Goal: Entertainment & Leisure: Browse casually

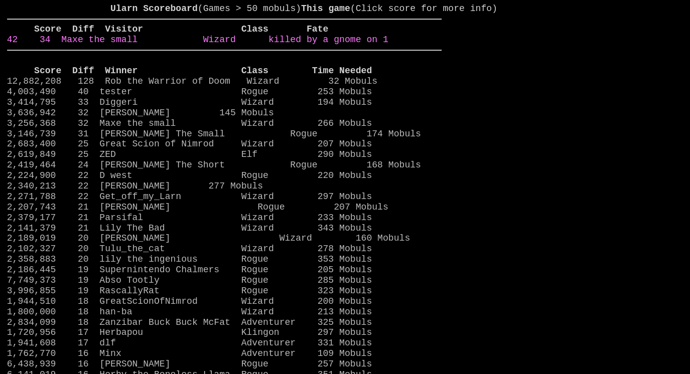
click at [376, 45] on link "42 34 Maxe the small Wizard killed by a gnome on 1" at bounding box center [197, 40] width 381 height 10
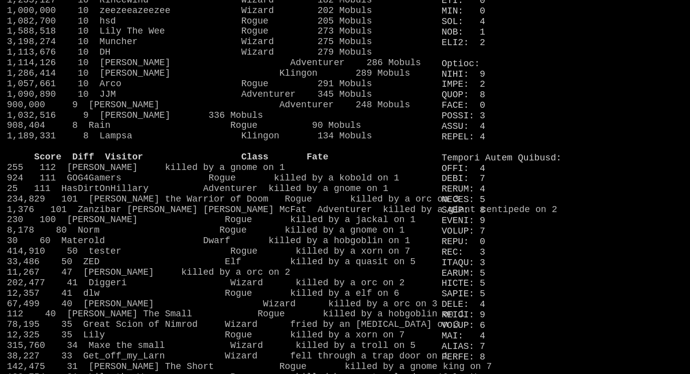
scroll to position [692, 0]
